Goal: Task Accomplishment & Management: Complete application form

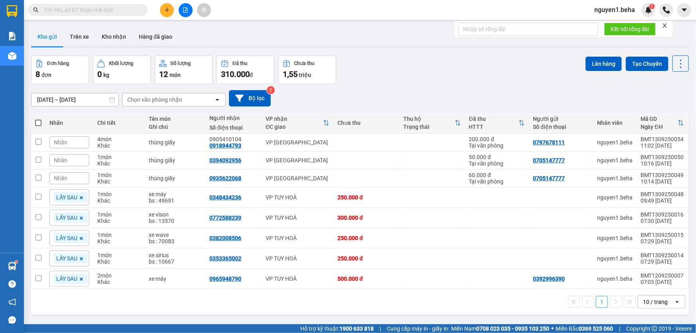
click at [122, 8] on input "text" at bounding box center [91, 10] width 94 height 9
paste input "0868075132"
type input "0868075132"
click at [313, 73] on div "1,55 triệu" at bounding box center [307, 74] width 49 height 11
click at [108, 32] on button "Kho nhận" at bounding box center [113, 36] width 37 height 19
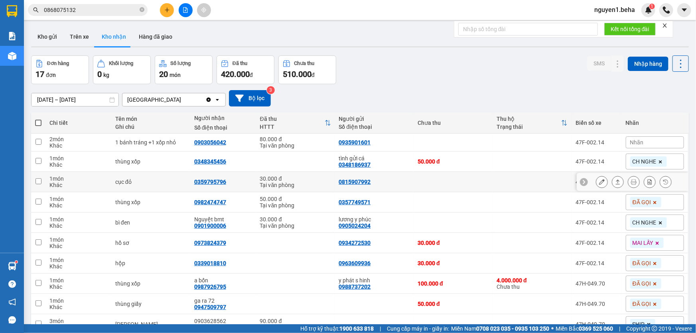
scroll to position [41, 0]
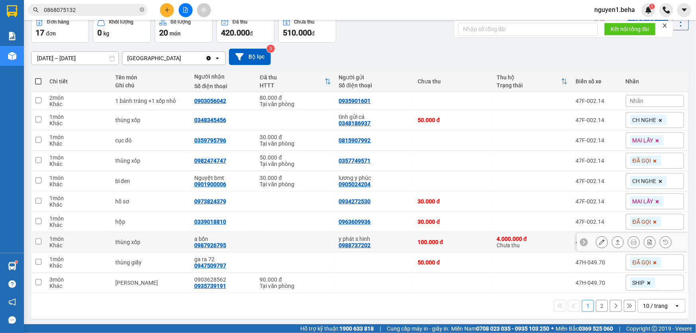
click at [308, 235] on td at bounding box center [295, 242] width 79 height 20
checkbox input "true"
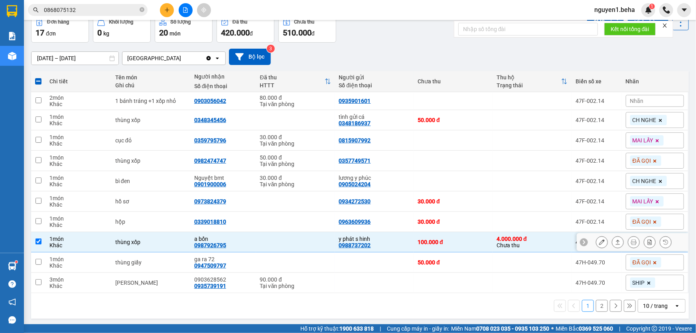
click at [216, 245] on div "0987926795" at bounding box center [210, 245] width 32 height 6
copy div "0987926795"
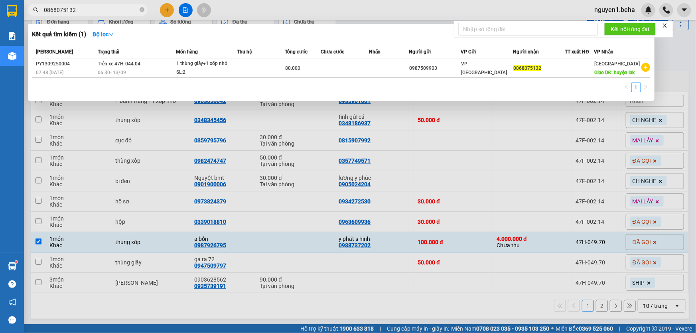
click at [89, 8] on input "0868075132" at bounding box center [91, 10] width 94 height 9
paste input "987926795"
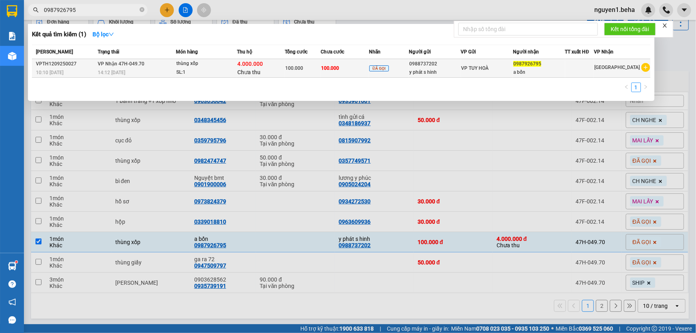
type input "0987926795"
click at [123, 62] on span "VP Nhận 47H-049.70" at bounding box center [121, 64] width 47 height 6
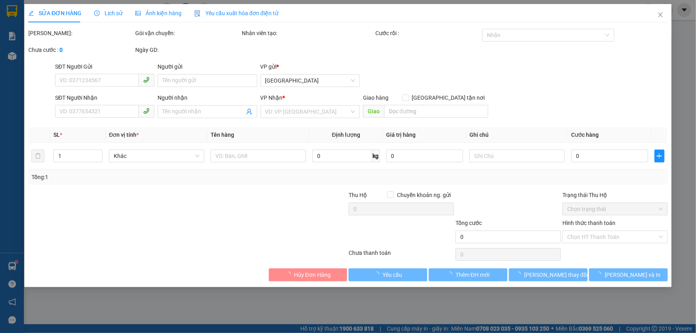
type input "0988737202"
type input "y phát s hinh"
type input "0987926795"
type input "a bốn"
type input "100.000"
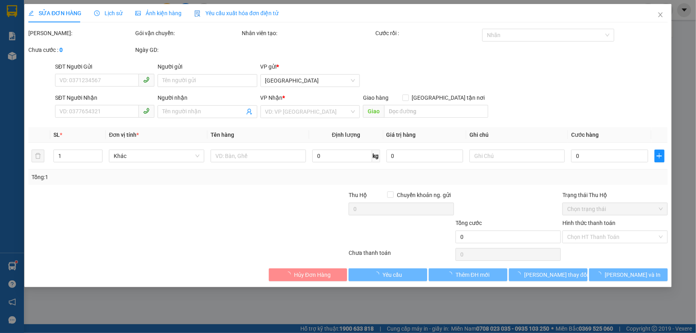
type input "100.000"
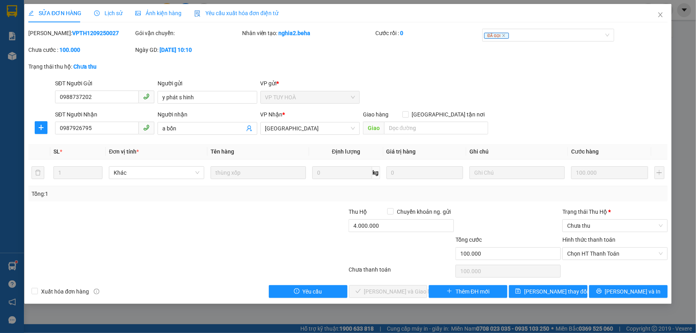
click at [150, 12] on span "Ảnh kiện hàng" at bounding box center [158, 13] width 46 height 6
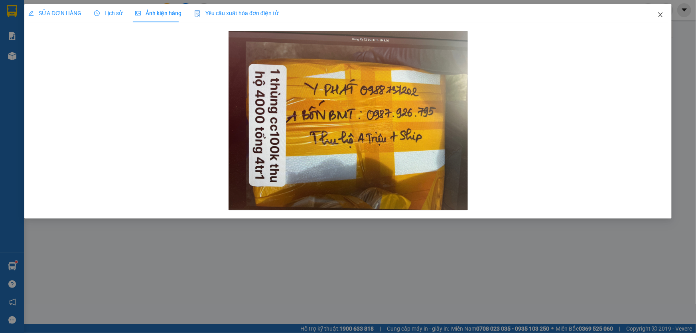
click at [658, 14] on icon "close" at bounding box center [661, 15] width 6 height 6
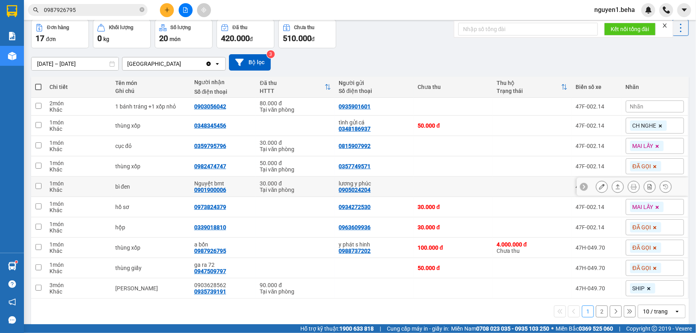
scroll to position [41, 0]
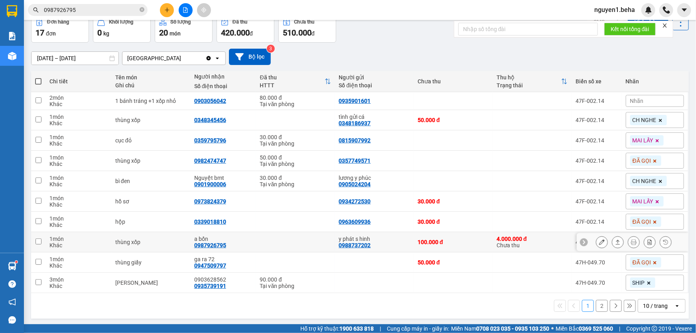
click at [612, 240] on div at bounding box center [618, 242] width 12 height 12
click at [612, 239] on button at bounding box center [617, 242] width 11 height 14
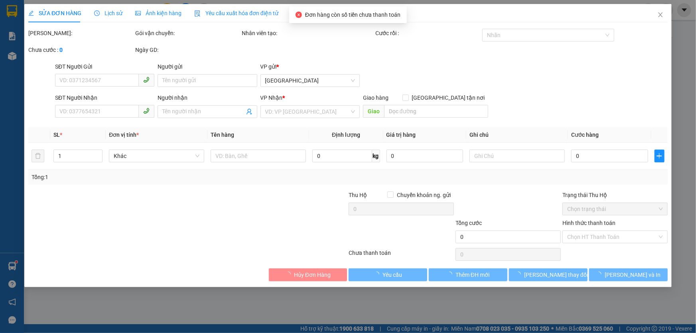
type input "0988737202"
type input "y phát s hinh"
type input "0987926795"
type input "a bốn"
type input "100.000"
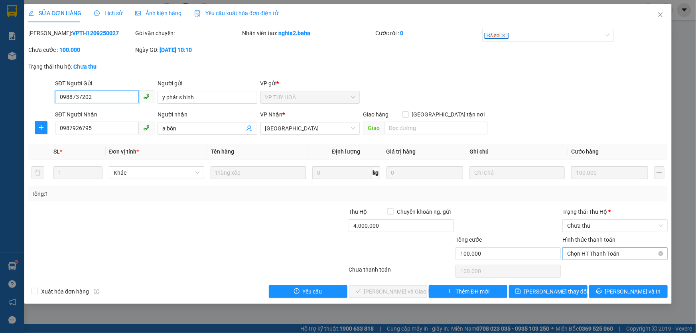
click at [608, 249] on span "Chọn HT Thanh Toán" at bounding box center [615, 254] width 96 height 12
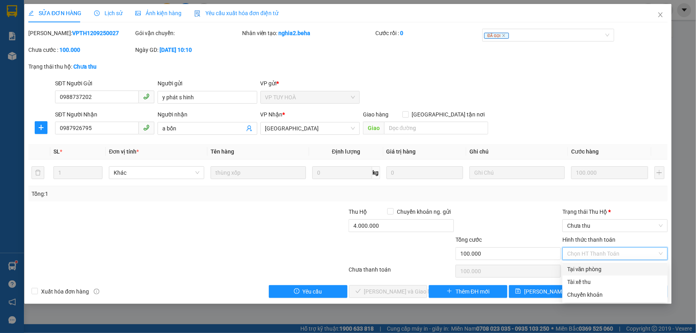
click at [606, 267] on div "Tại văn phòng" at bounding box center [615, 269] width 96 height 9
type input "0"
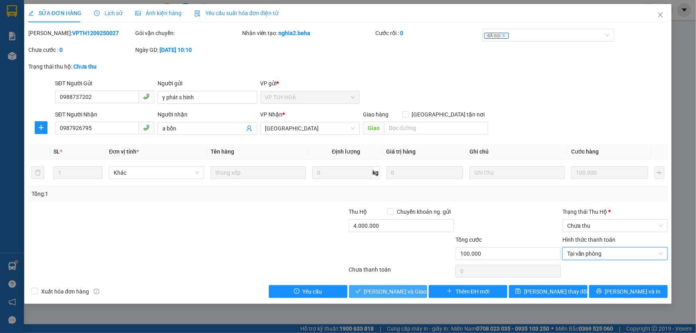
click at [402, 295] on span "[PERSON_NAME] và Giao hàng" at bounding box center [402, 291] width 77 height 9
click at [401, 291] on span "[PERSON_NAME] và Giao hàng" at bounding box center [402, 291] width 77 height 9
click at [630, 223] on span "Chưa thu" at bounding box center [615, 226] width 96 height 12
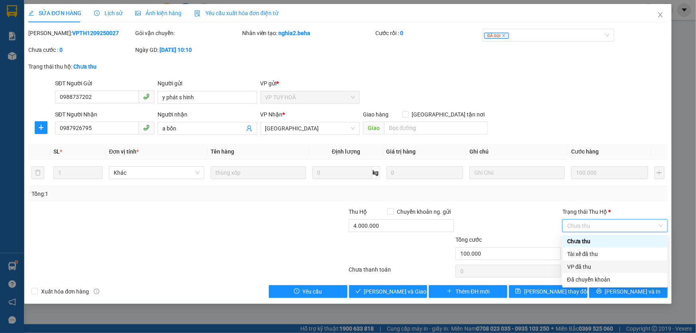
drag, startPoint x: 603, startPoint y: 269, endPoint x: 567, endPoint y: 274, distance: 36.3
click at [602, 270] on div "VP đã thu" at bounding box center [615, 267] width 96 height 9
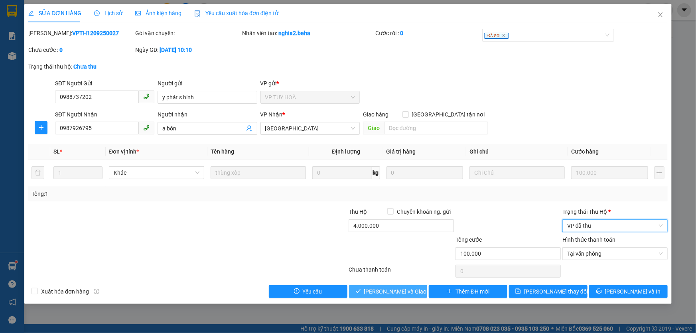
click at [382, 294] on span "[PERSON_NAME] và Giao hàng" at bounding box center [402, 291] width 77 height 9
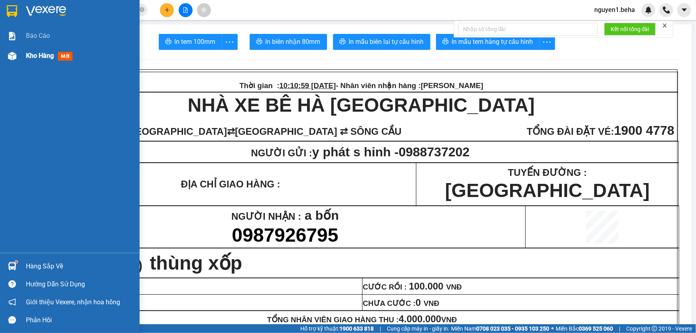
click at [36, 53] on span "Kho hàng" at bounding box center [40, 56] width 28 height 8
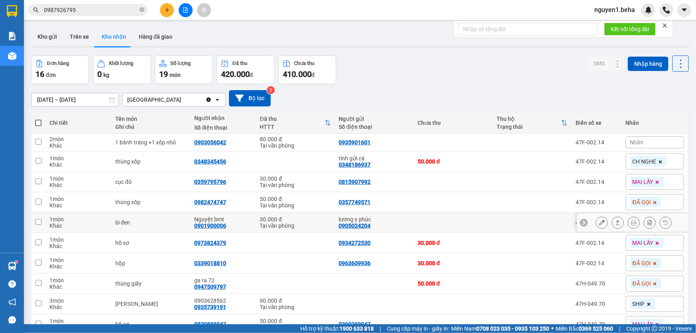
scroll to position [41, 0]
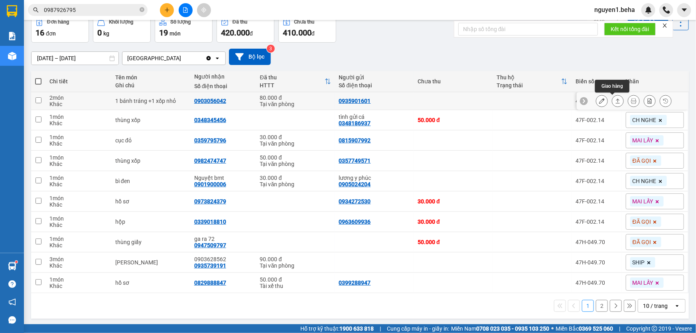
click at [615, 101] on icon at bounding box center [618, 101] width 6 height 6
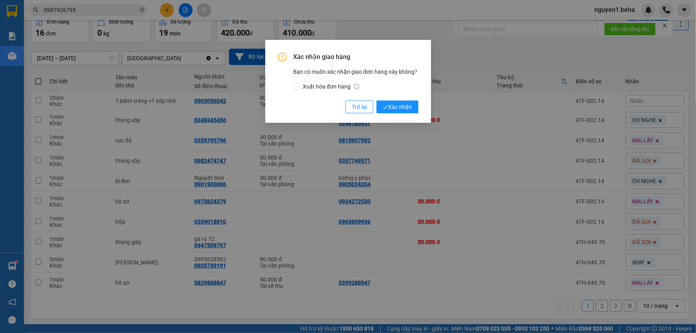
click at [377, 101] on button "Xác nhận" at bounding box center [398, 107] width 42 height 13
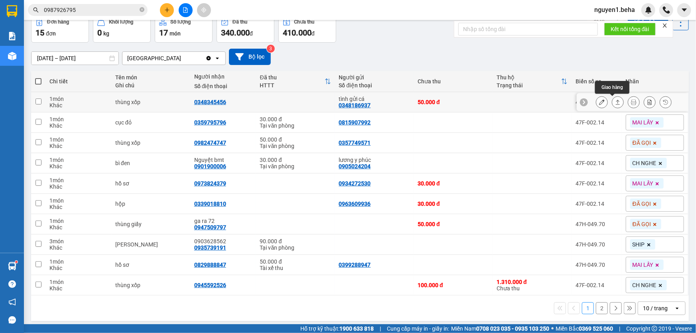
click at [616, 104] on icon at bounding box center [618, 102] width 4 height 5
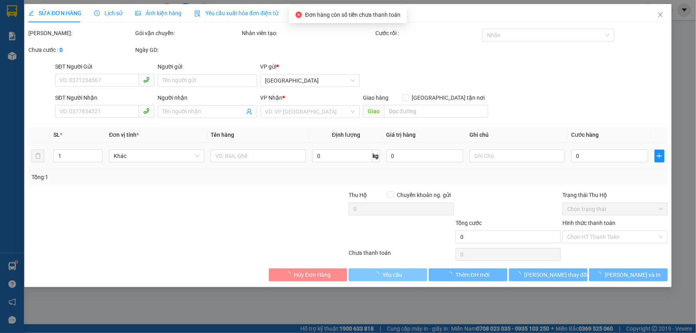
type input "0348186937"
type input "tình gửi cá"
type input "0348345456"
type input "50.000"
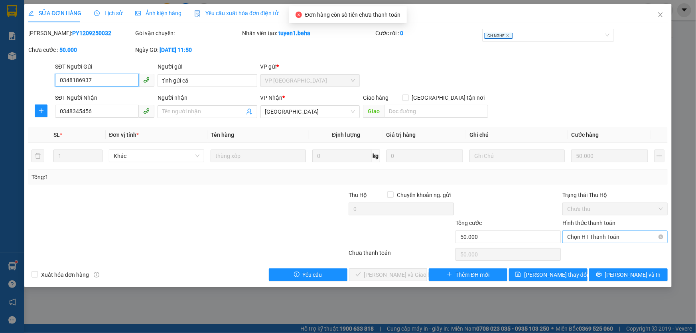
click at [602, 231] on div "Chọn HT Thanh Toán" at bounding box center [615, 237] width 105 height 13
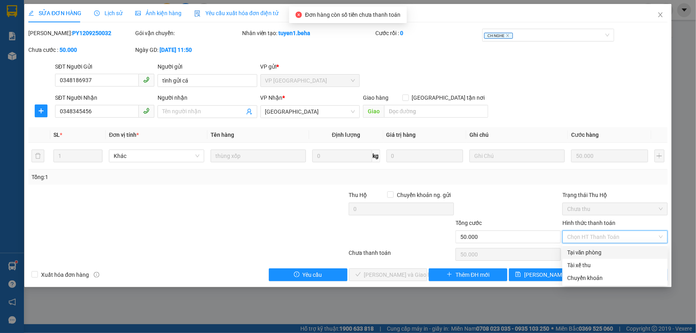
click at [600, 252] on div "Tại văn phòng" at bounding box center [615, 252] width 96 height 9
type input "0"
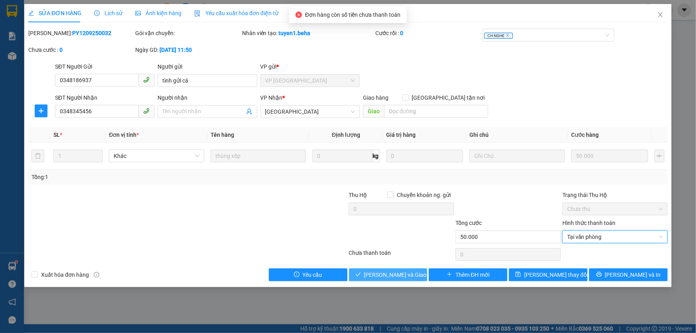
click at [407, 277] on span "[PERSON_NAME] và Giao hàng" at bounding box center [402, 275] width 77 height 9
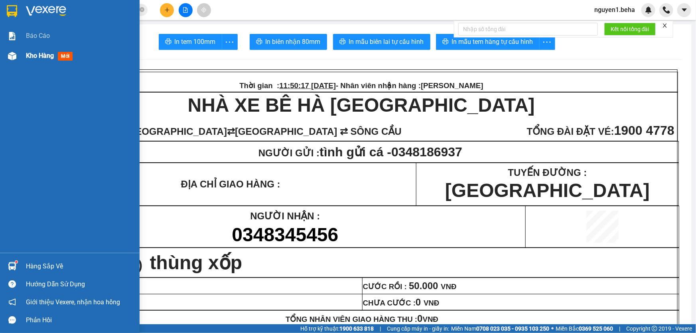
click at [32, 54] on span "Kho hàng" at bounding box center [40, 56] width 28 height 8
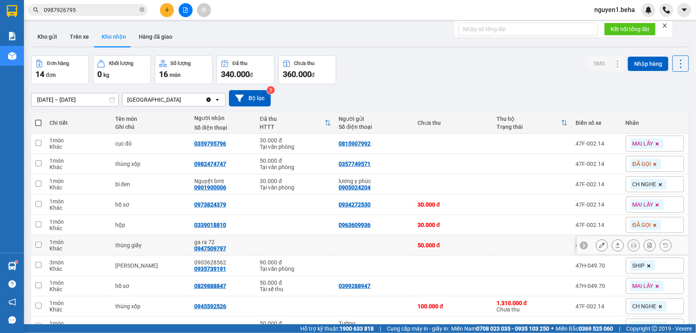
scroll to position [44, 0]
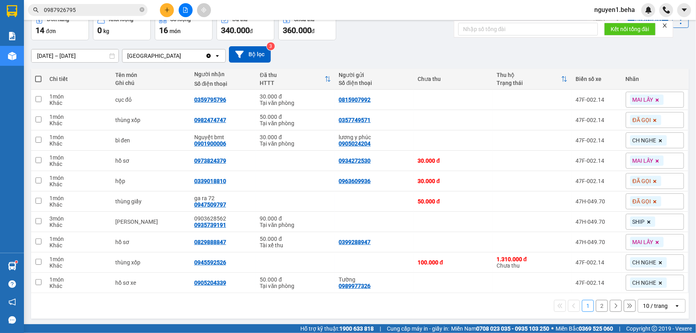
click at [649, 306] on div "10 / trang" at bounding box center [655, 306] width 25 height 8
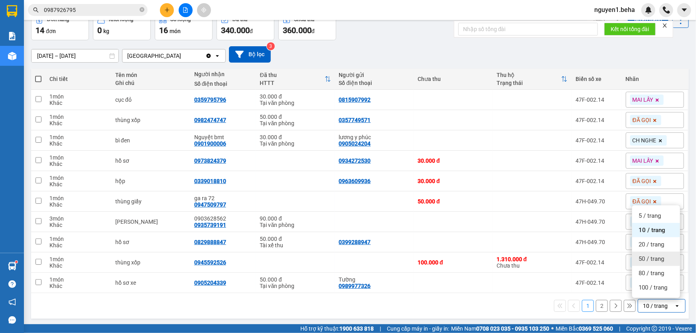
click at [652, 259] on span "50 / trang" at bounding box center [652, 259] width 26 height 8
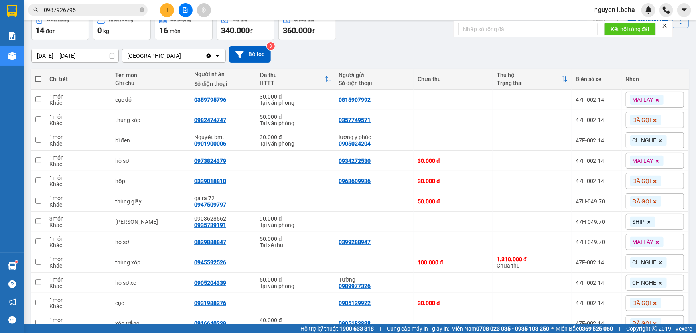
scroll to position [124, 0]
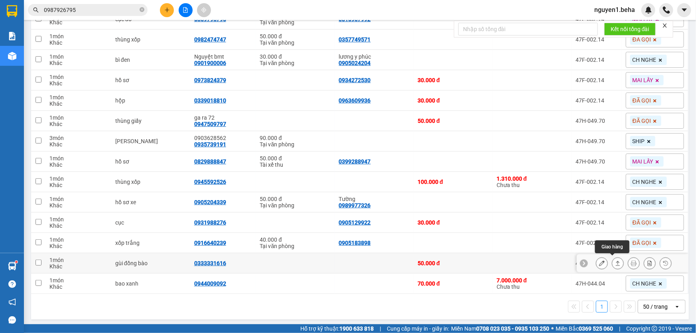
click at [615, 261] on icon at bounding box center [618, 264] width 6 height 6
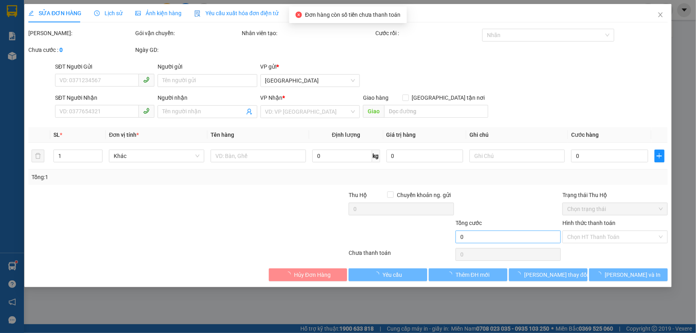
type input "0333331616"
type input "50.000"
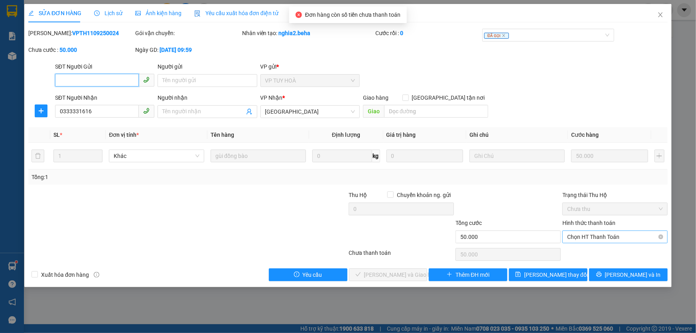
drag, startPoint x: 587, startPoint y: 238, endPoint x: 585, endPoint y: 244, distance: 6.3
click at [587, 238] on span "Chọn HT Thanh Toán" at bounding box center [615, 237] width 96 height 12
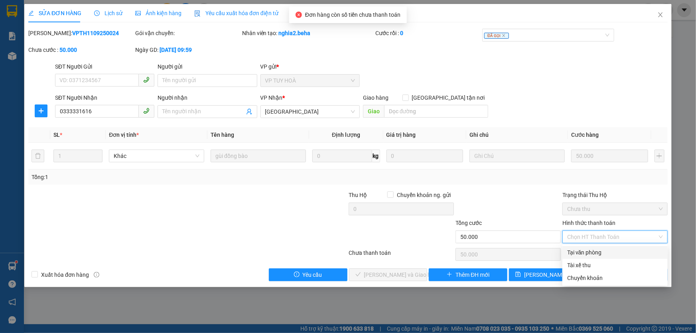
click at [585, 253] on div "Tại văn phòng" at bounding box center [615, 252] width 96 height 9
type input "0"
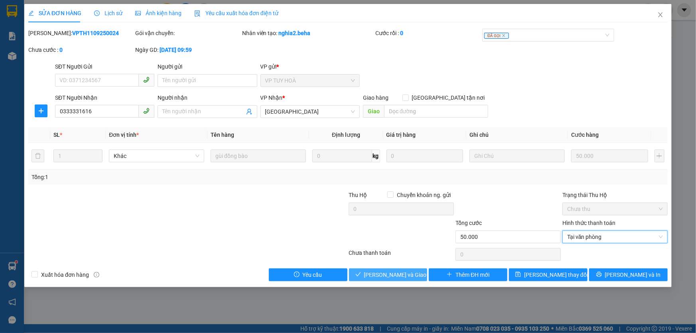
click at [393, 277] on span "[PERSON_NAME] và Giao hàng" at bounding box center [402, 275] width 77 height 9
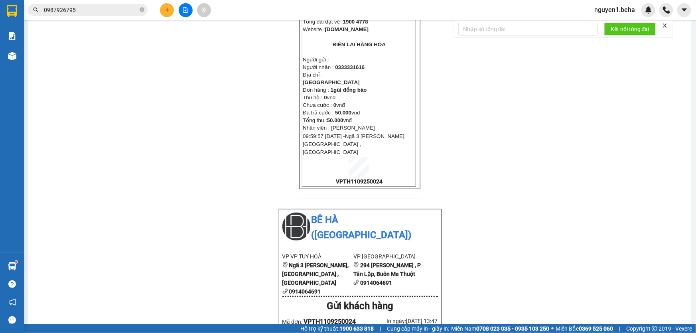
scroll to position [181, 0]
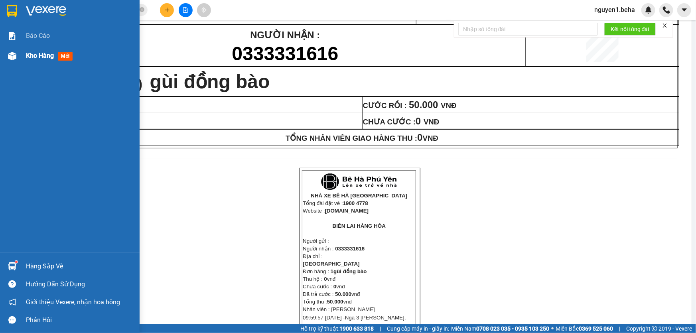
click at [41, 57] on span "Kho hàng" at bounding box center [40, 56] width 28 height 8
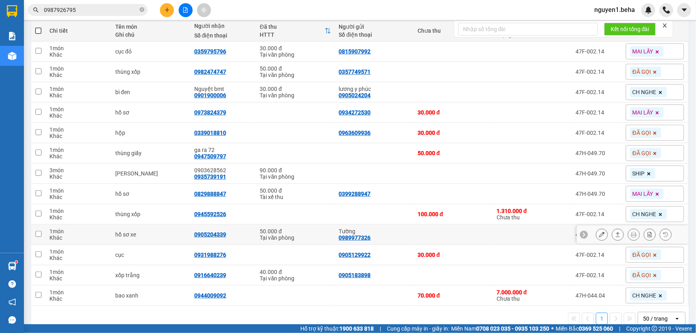
scroll to position [105, 0]
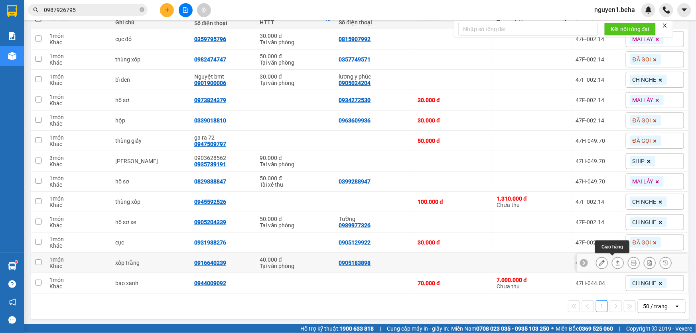
click at [612, 259] on button at bounding box center [617, 263] width 11 height 14
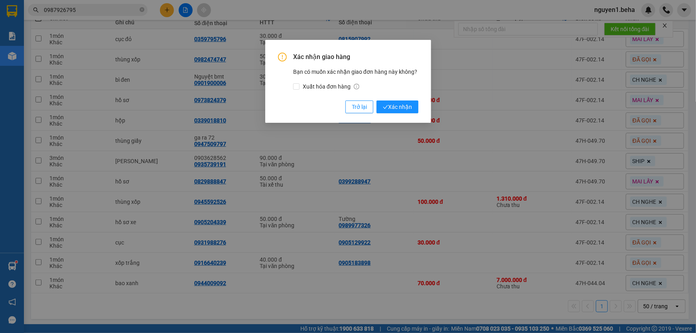
click at [377, 101] on button "Xác nhận" at bounding box center [398, 107] width 42 height 13
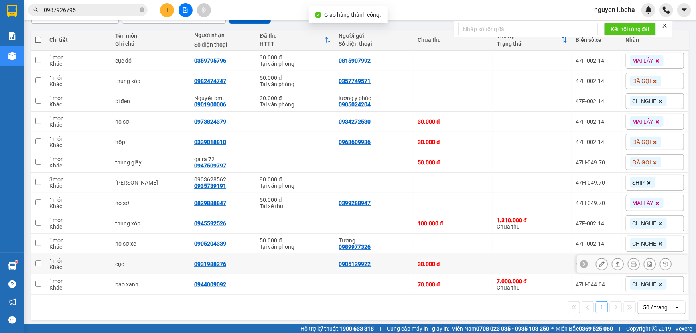
scroll to position [84, 0]
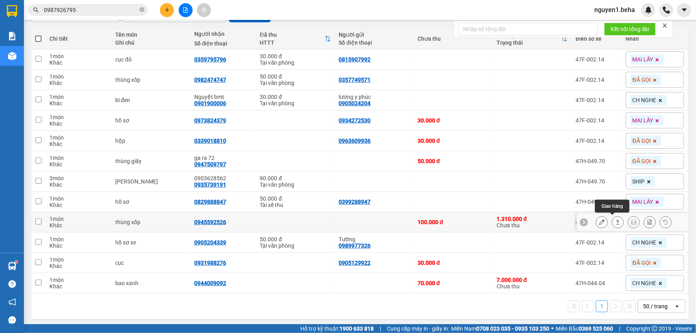
click at [618, 221] on button at bounding box center [617, 222] width 11 height 14
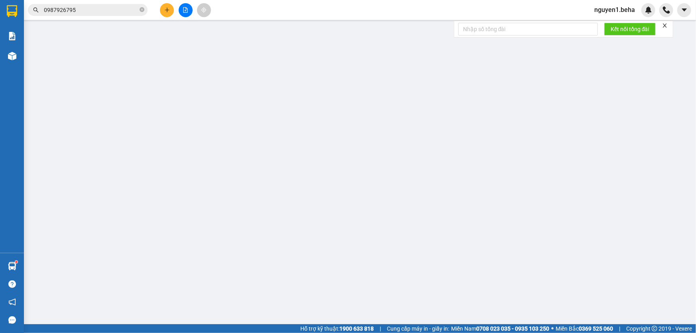
type input "0945592526"
type input "100.000"
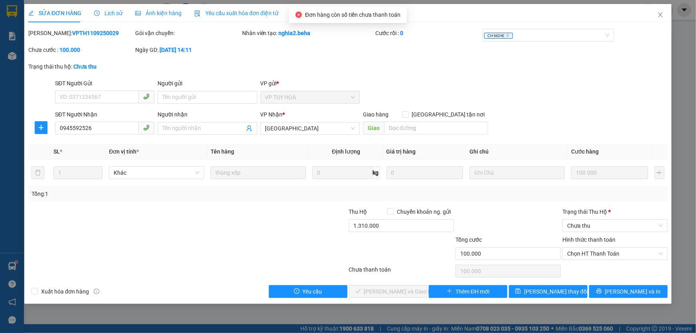
click at [169, 12] on span "Ảnh kiện hàng" at bounding box center [158, 13] width 46 height 6
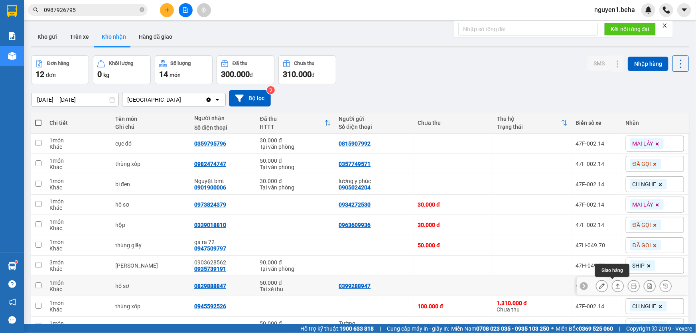
click at [615, 287] on icon at bounding box center [618, 286] width 6 height 6
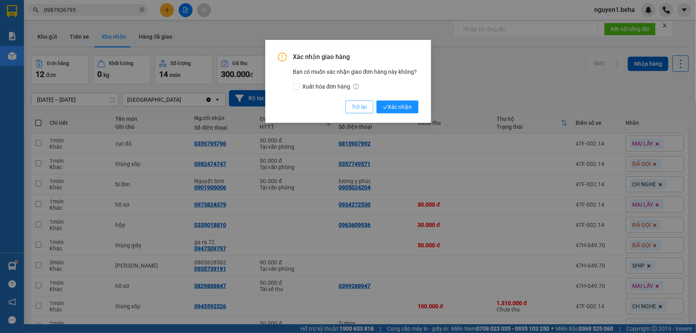
click at [359, 105] on span "Trở lại" at bounding box center [359, 107] width 15 height 9
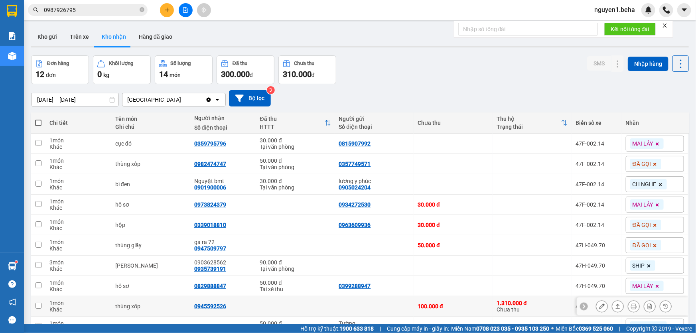
scroll to position [36, 0]
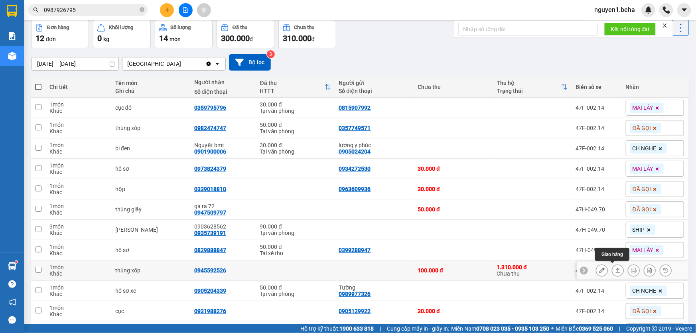
click at [616, 268] on icon at bounding box center [618, 270] width 4 height 5
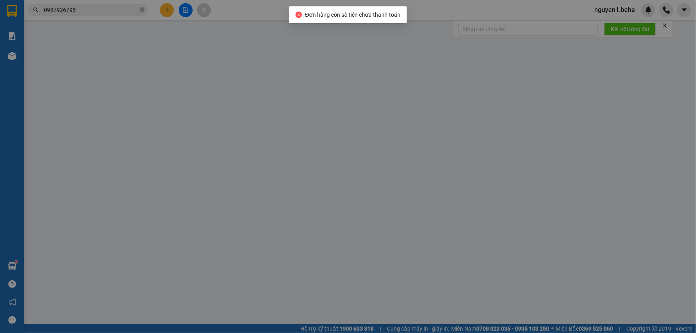
type input "0945592526"
type input "100.000"
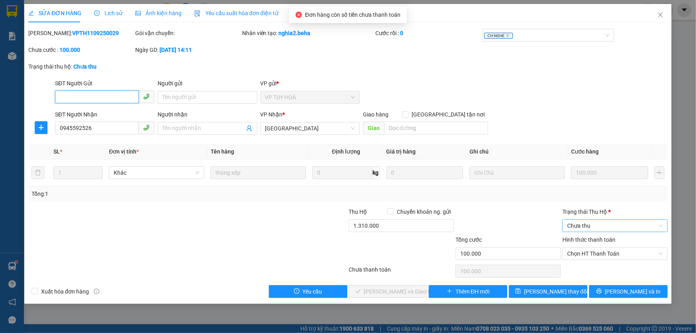
click at [619, 223] on span "Chưa thu" at bounding box center [615, 226] width 96 height 12
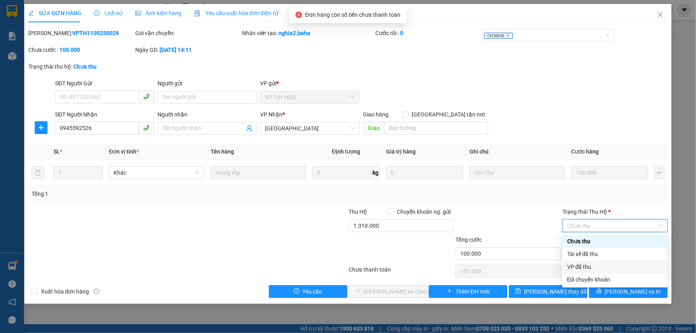
click at [619, 266] on div "VP đã thu" at bounding box center [615, 267] width 96 height 9
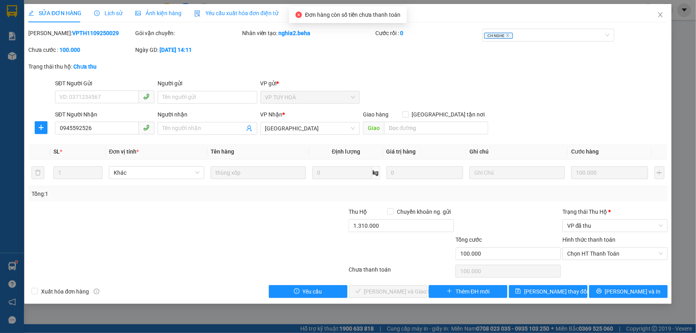
click at [618, 263] on div "Chọn HT Thanh Toán" at bounding box center [615, 271] width 107 height 16
click at [618, 257] on span "Chọn HT Thanh Toán" at bounding box center [615, 254] width 96 height 12
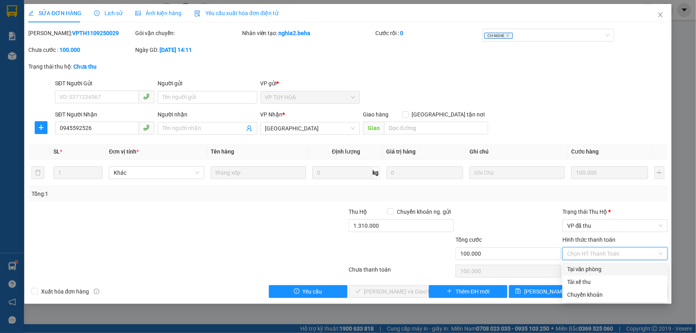
click at [614, 267] on div "Tại văn phòng" at bounding box center [615, 269] width 96 height 9
type input "0"
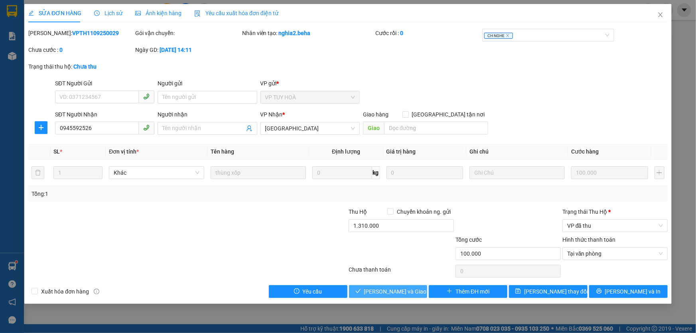
drag, startPoint x: 395, startPoint y: 292, endPoint x: 397, endPoint y: 288, distance: 4.5
click at [395, 292] on span "[PERSON_NAME] và Giao hàng" at bounding box center [402, 291] width 77 height 9
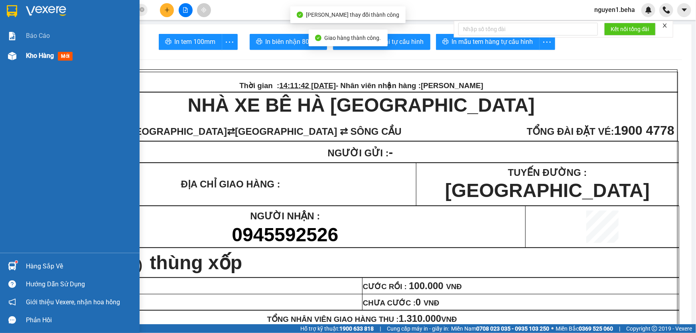
click at [31, 57] on span "Kho hàng" at bounding box center [40, 56] width 28 height 8
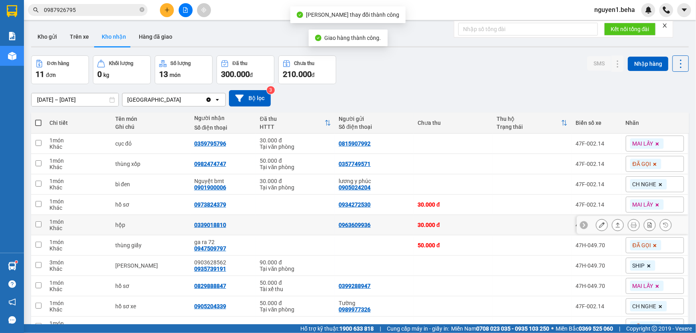
scroll to position [64, 0]
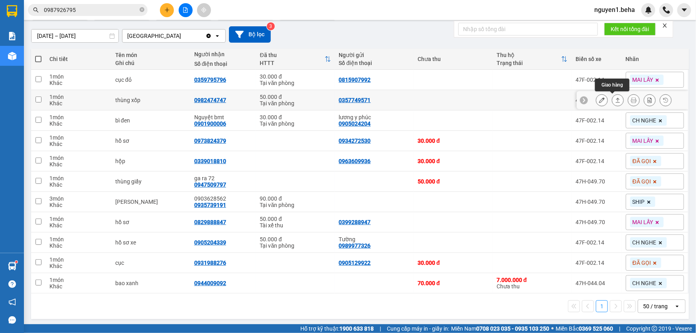
click at [615, 100] on icon at bounding box center [618, 100] width 6 height 6
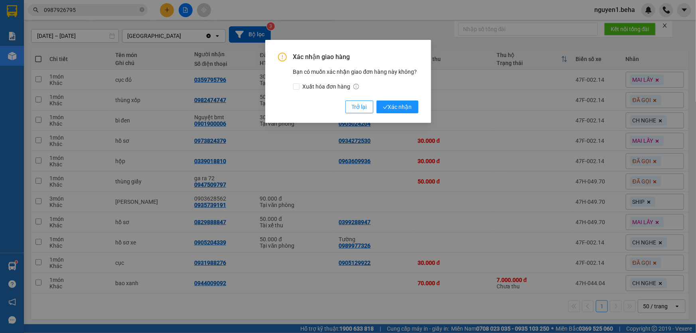
click at [377, 101] on button "Xác nhận" at bounding box center [398, 107] width 42 height 13
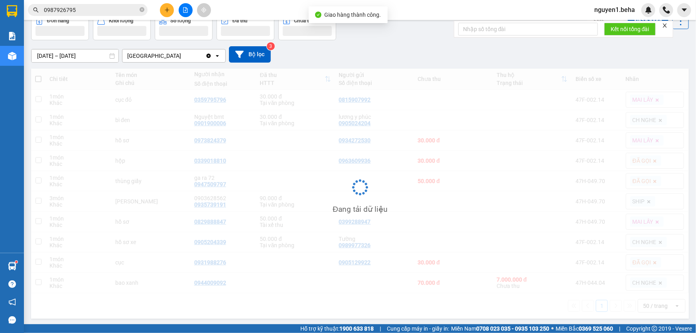
scroll to position [44, 0]
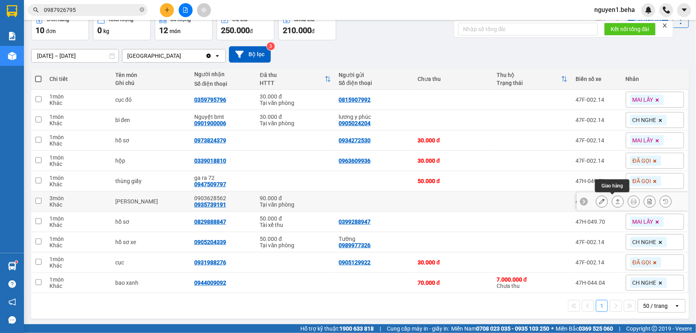
click at [615, 202] on icon at bounding box center [618, 202] width 6 height 6
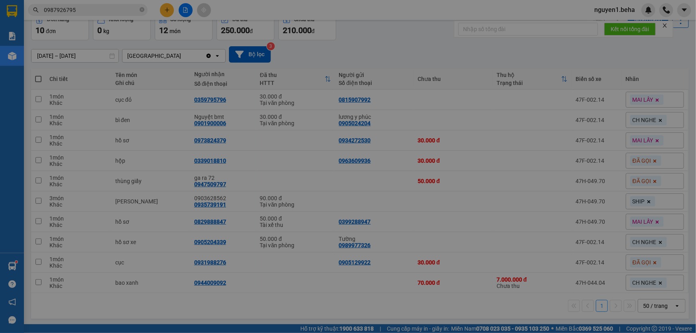
click at [377, 101] on button "Xác nhận" at bounding box center [398, 107] width 42 height 13
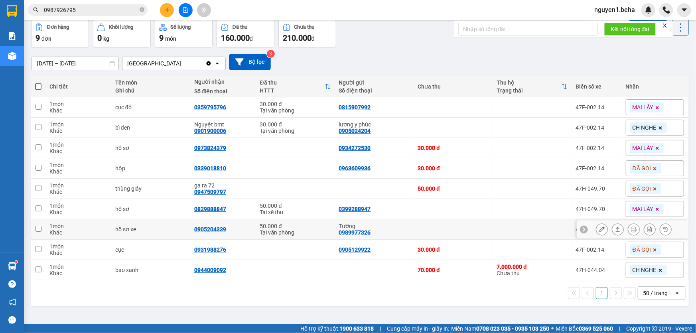
scroll to position [0, 0]
